Goal: Information Seeking & Learning: Learn about a topic

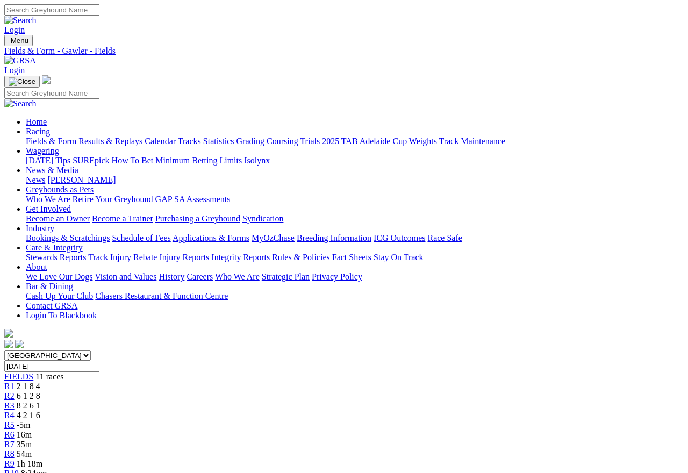
scroll to position [1090, 0]
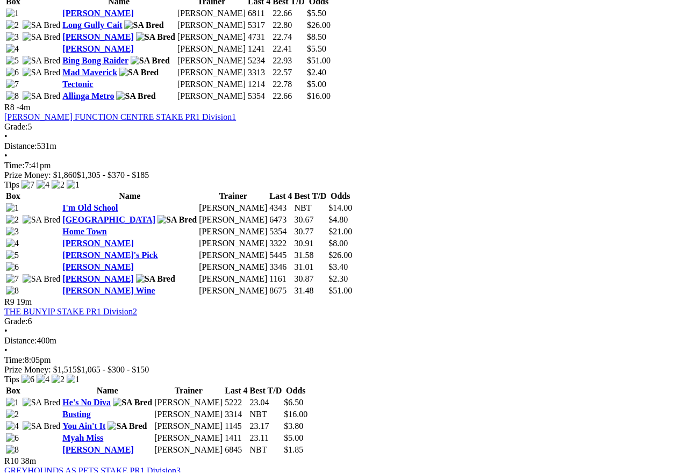
scroll to position [1653, 0]
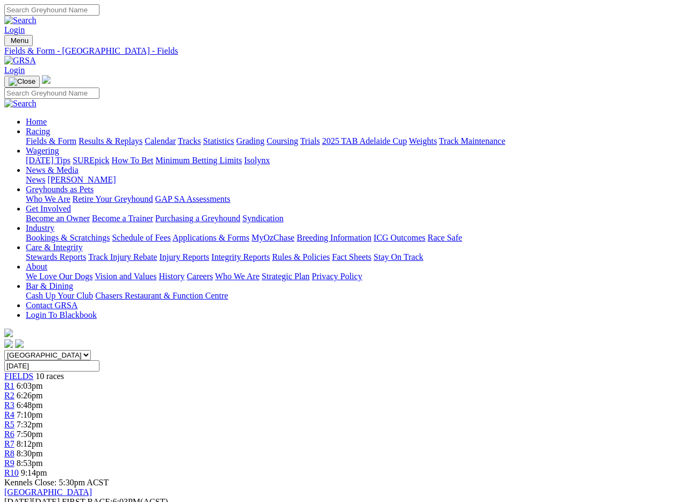
click at [35, 136] on link "Fields & Form" at bounding box center [51, 140] width 50 height 9
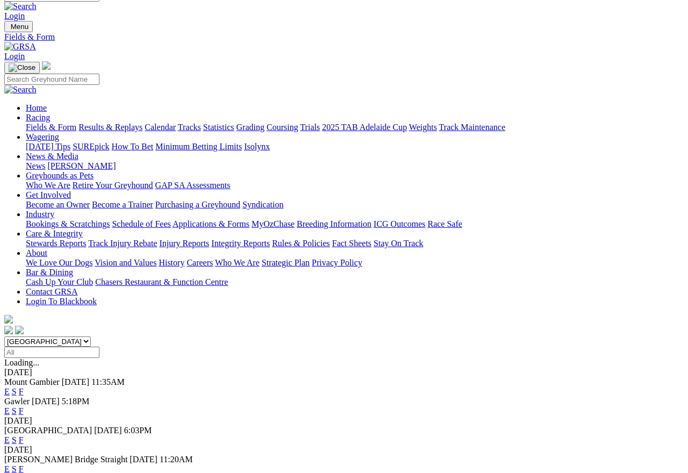
scroll to position [16, 0]
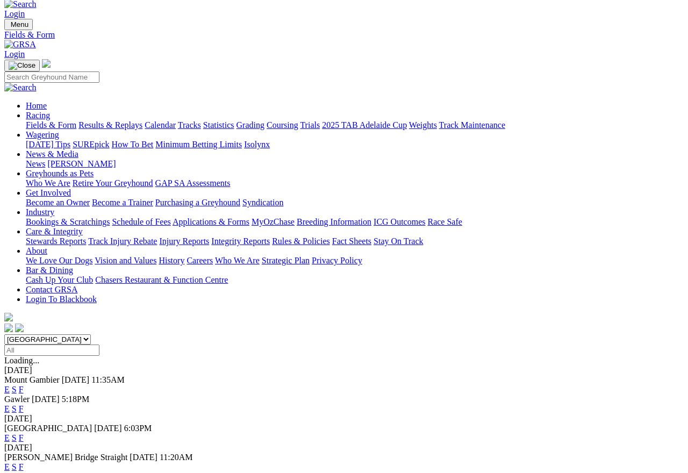
click at [24, 462] on link "F" at bounding box center [21, 466] width 5 height 9
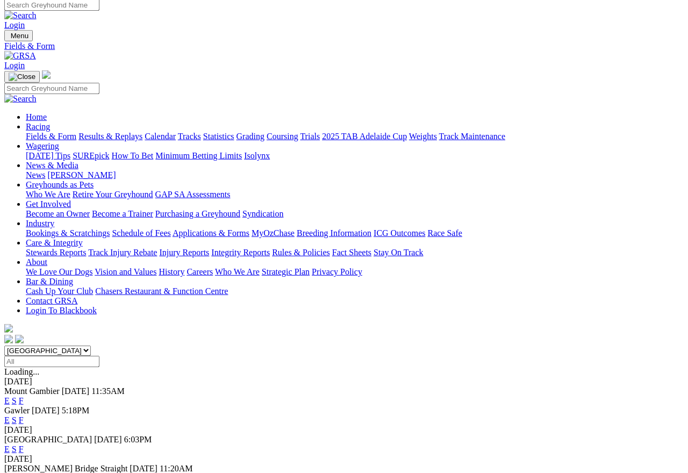
scroll to position [5, 0]
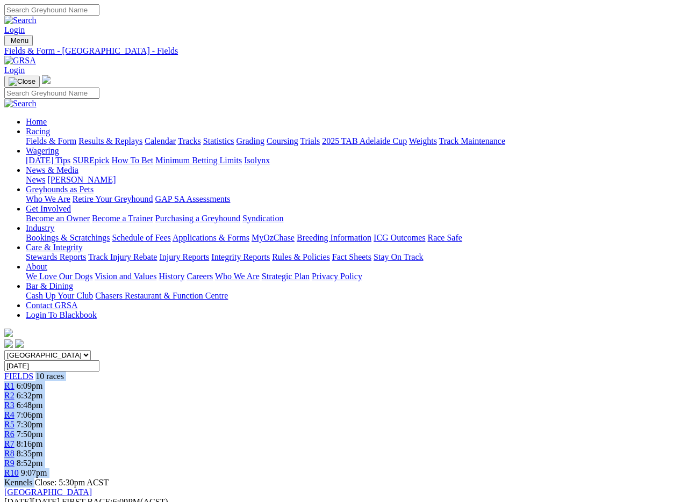
click at [36, 56] on img at bounding box center [20, 61] width 32 height 10
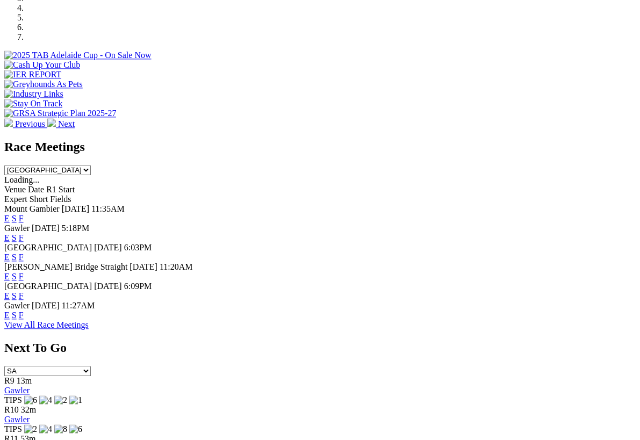
scroll to position [365, 0]
click at [24, 310] on link "F" at bounding box center [21, 314] width 5 height 9
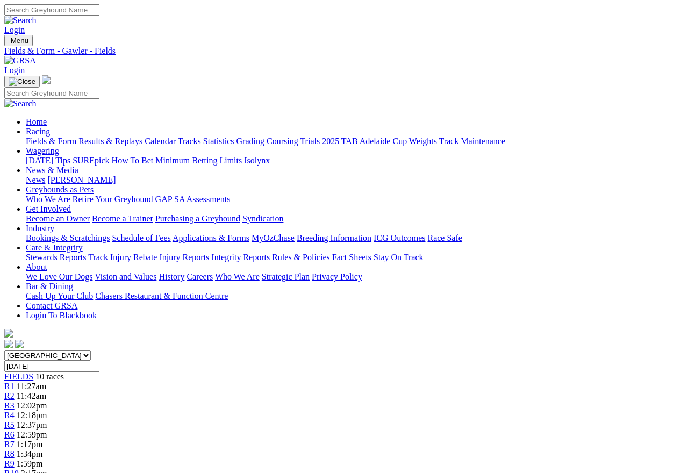
scroll to position [19, 0]
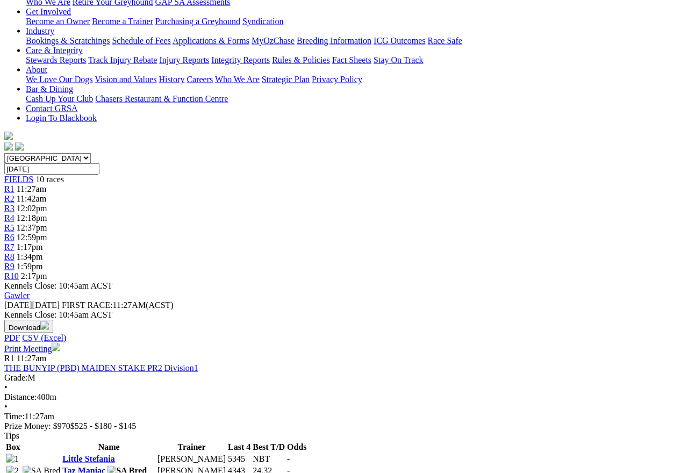
scroll to position [199, 0]
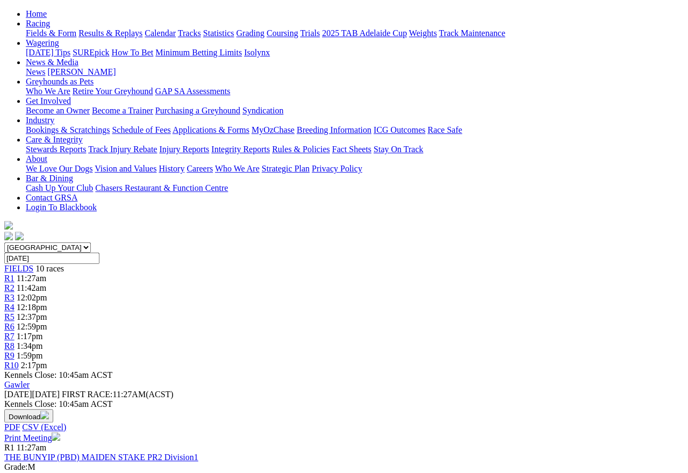
scroll to position [0, 0]
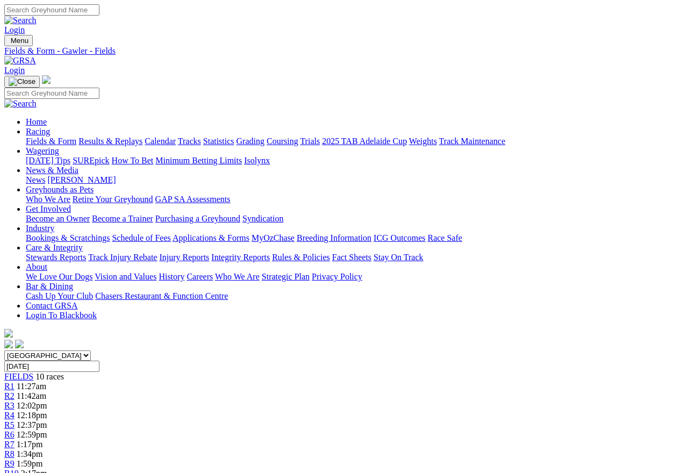
click at [91, 350] on select "South Australia New South Wales Northern Territory Queensland Tasmania Victoria…" at bounding box center [47, 355] width 86 height 10
select select "QLD"
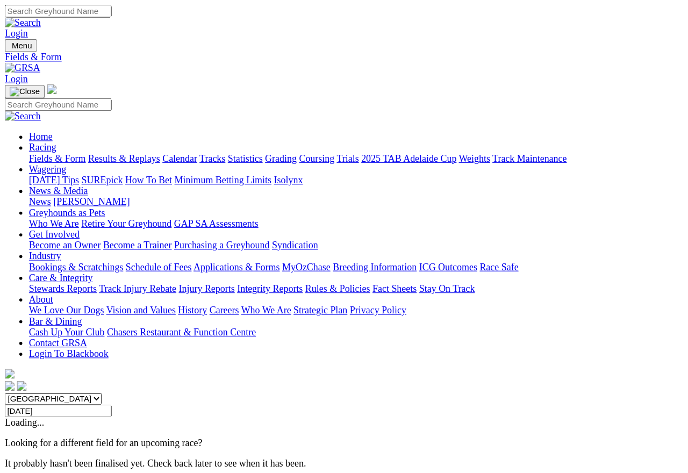
scroll to position [5, 0]
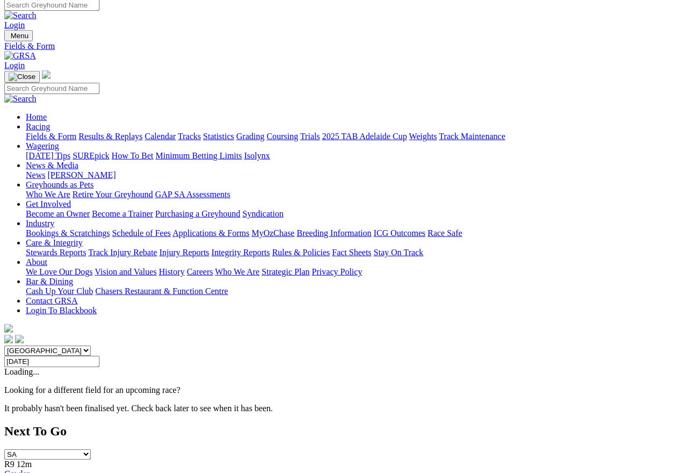
click at [91, 345] on select "South Australia New South Wales Northern Territory Queensland Tasmania Victoria…" at bounding box center [47, 350] width 86 height 10
click at [36, 51] on img at bounding box center [20, 56] width 32 height 10
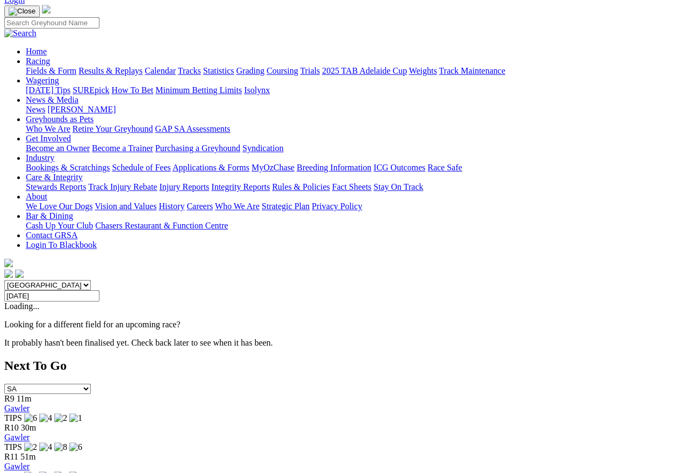
scroll to position [24, 0]
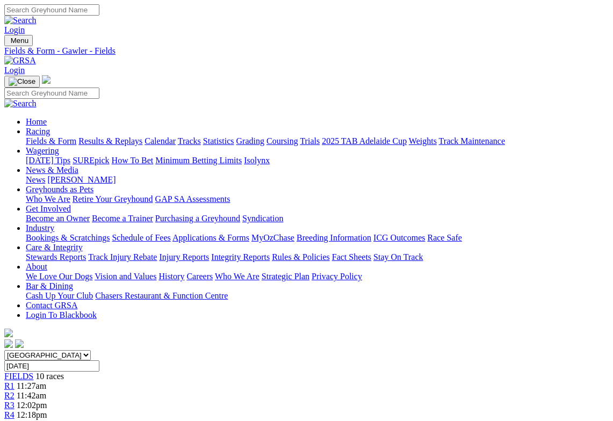
select select "QLD"
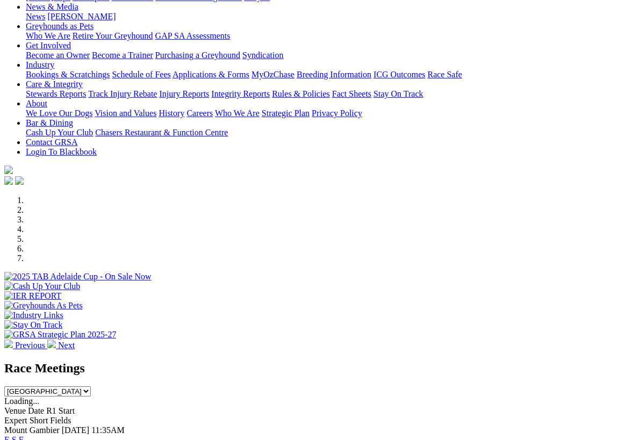
scroll to position [144, 0]
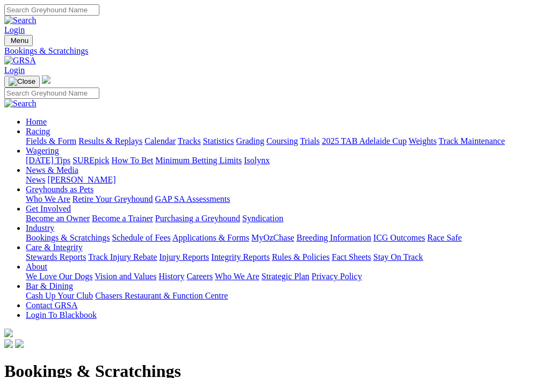
scroll to position [0, 32]
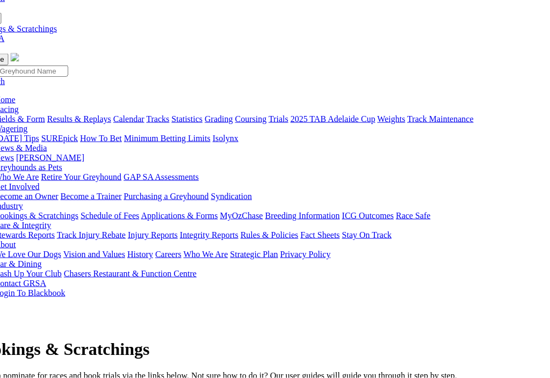
scroll to position [22, 0]
